Goal: Check status

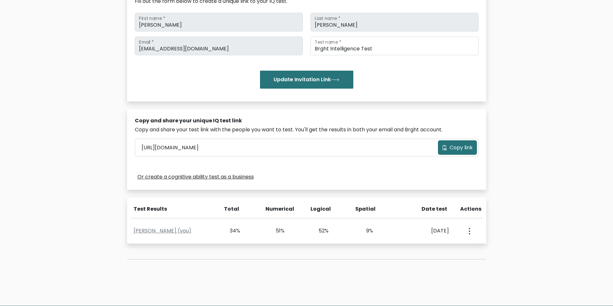
scroll to position [96, 0]
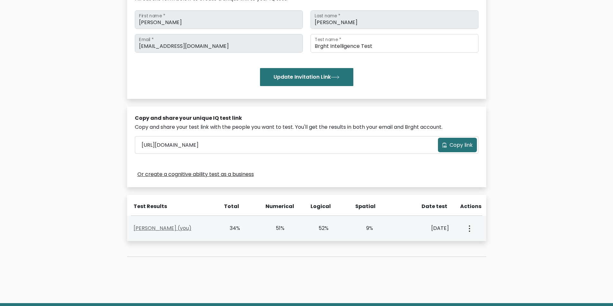
click at [159, 228] on link "Stephen Anthony Cuevas (you)" at bounding box center [162, 228] width 58 height 7
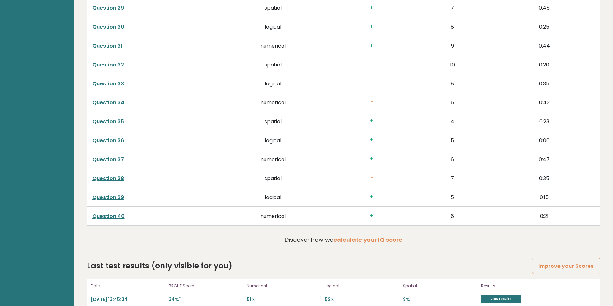
scroll to position [1373, 0]
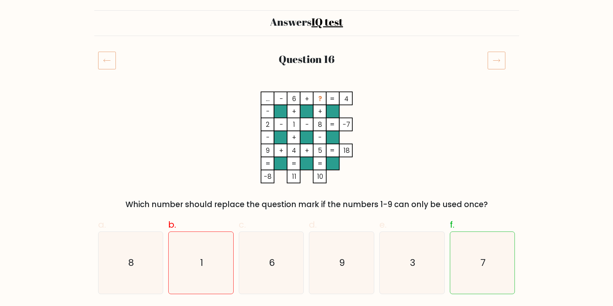
scroll to position [32, 0]
